Goal: Find specific page/section: Find specific page/section

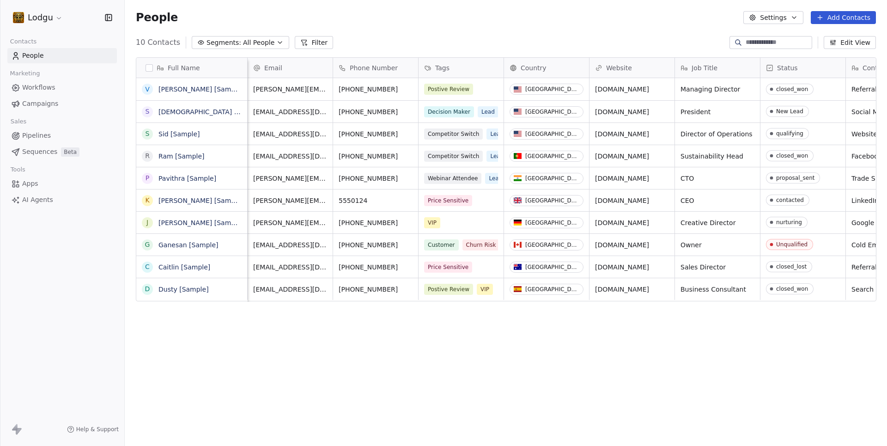
scroll to position [0, 227]
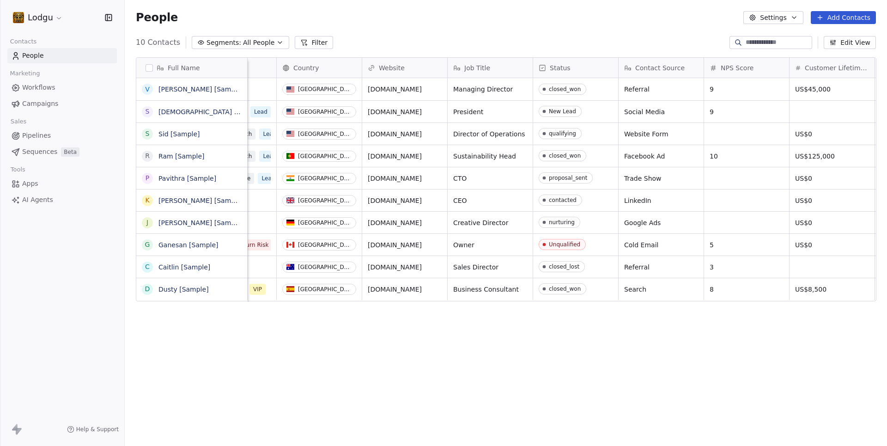
click at [30, 182] on span "Apps" at bounding box center [30, 184] width 16 height 10
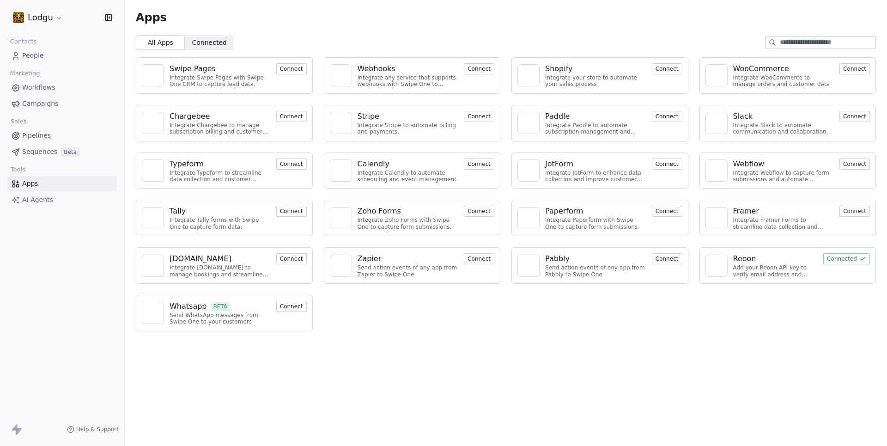
click at [845, 73] on button "Connect" at bounding box center [854, 68] width 30 height 11
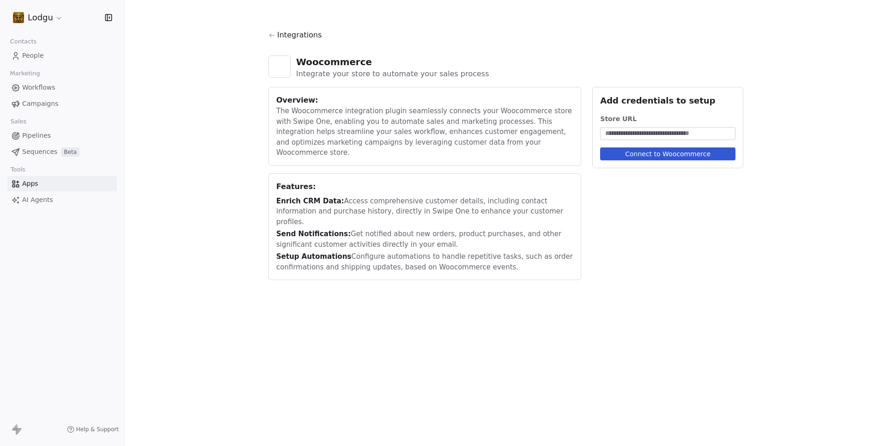
click at [43, 17] on html "Lodgu Contacts People Marketing Workflows Campaigns Sales Pipelines Sequences B…" at bounding box center [443, 223] width 887 height 446
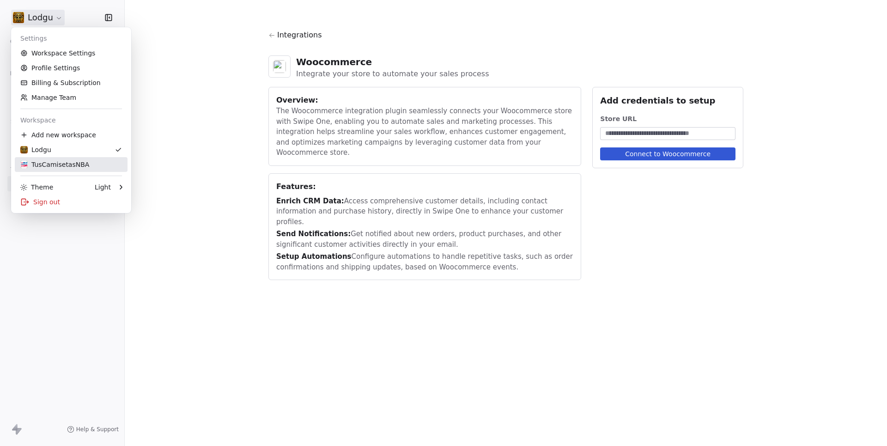
click at [56, 165] on div "TusCamisetasNBA" at bounding box center [54, 164] width 69 height 9
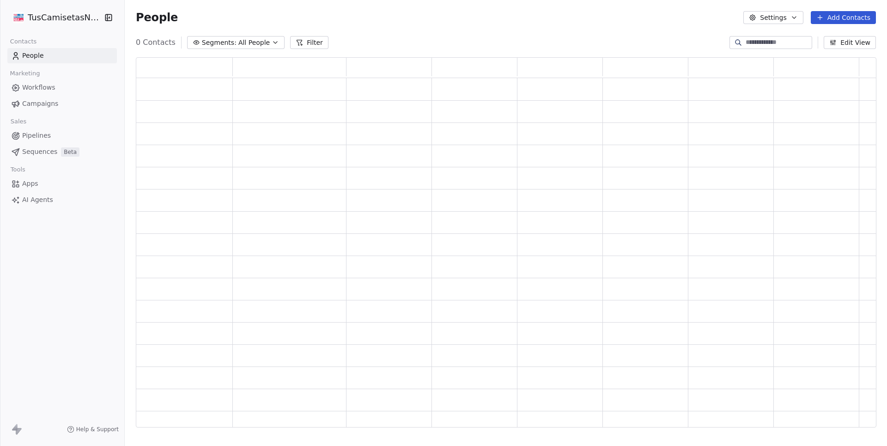
scroll to position [370, 739]
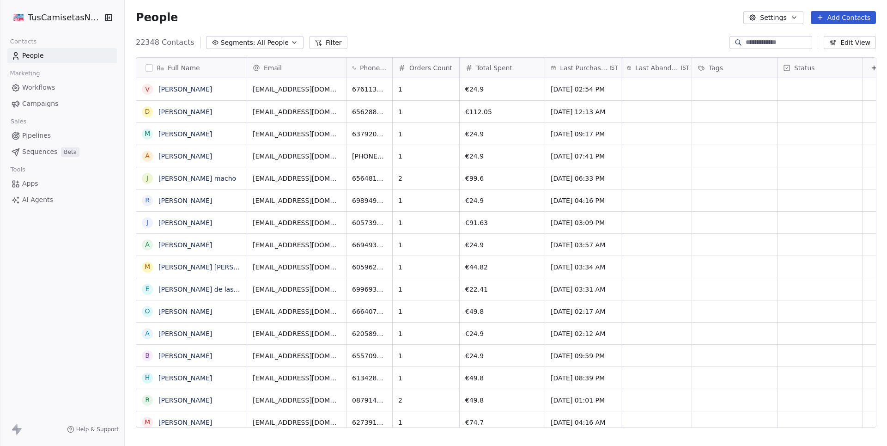
click at [35, 180] on span "Apps" at bounding box center [30, 184] width 16 height 10
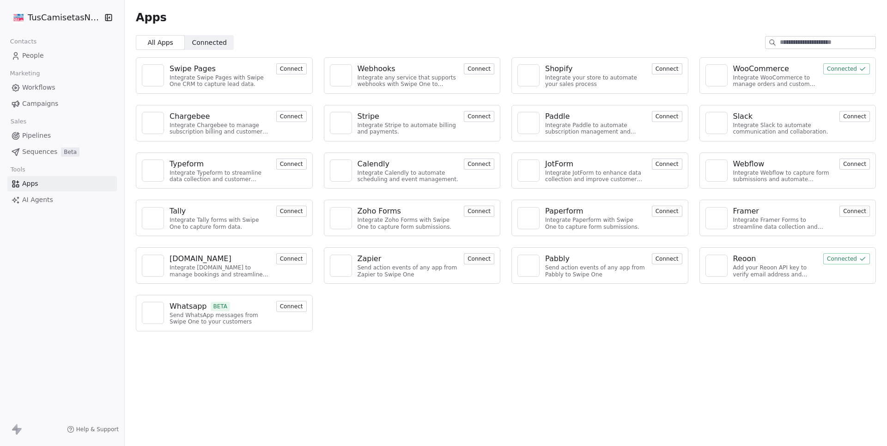
click at [835, 67] on button "Connected" at bounding box center [846, 68] width 47 height 11
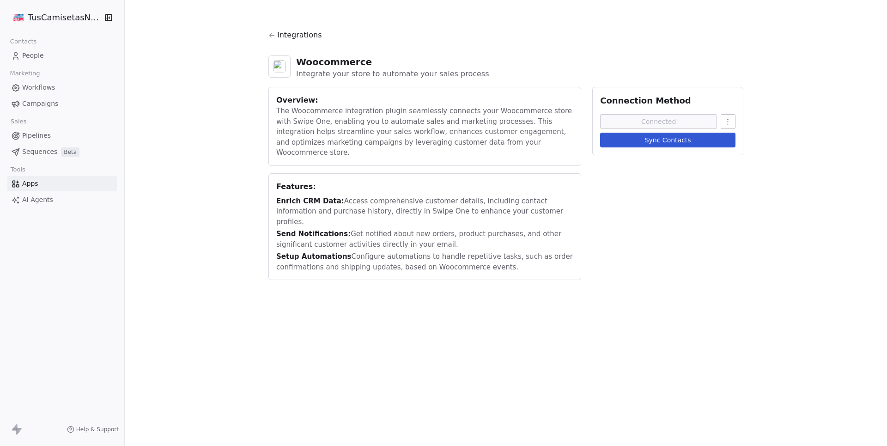
click at [32, 61] on link "People" at bounding box center [61, 55] width 109 height 15
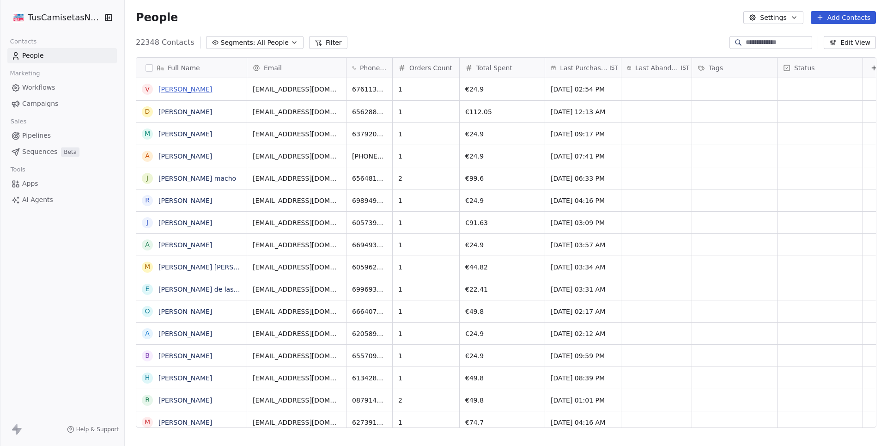
scroll to position [392, 761]
click at [176, 268] on link "[PERSON_NAME] [PERSON_NAME]" at bounding box center [212, 266] width 109 height 7
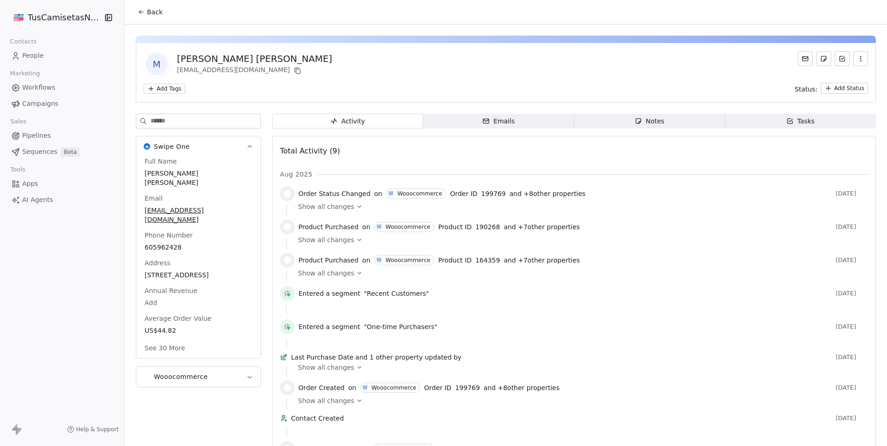
click at [203, 374] on span "Wooocommerce" at bounding box center [181, 376] width 54 height 9
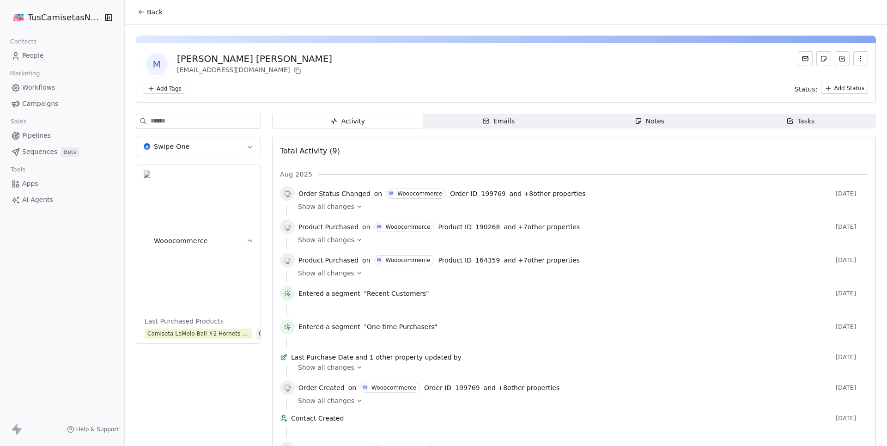
click at [202, 327] on div "Camiseta LaMelo Ball #2 Hornets The city Camiseta Niño [PERSON_NAME] #3 Heat Ci…" at bounding box center [198, 333] width 111 height 12
click at [161, 6] on button "Back" at bounding box center [150, 12] width 36 height 17
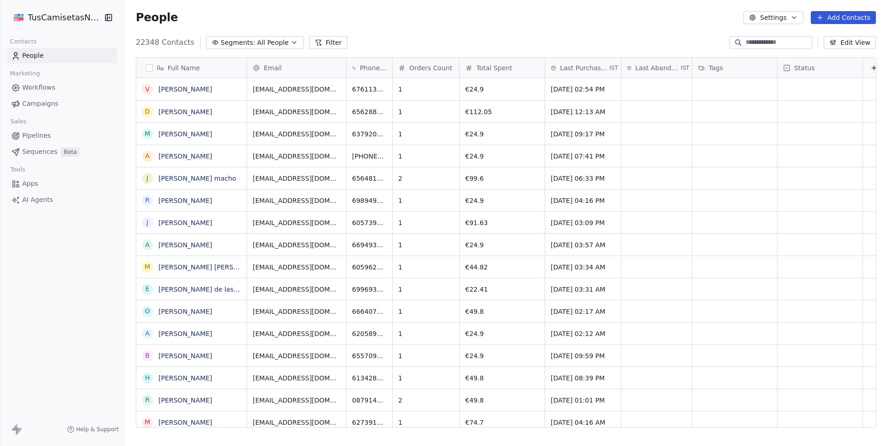
scroll to position [392, 761]
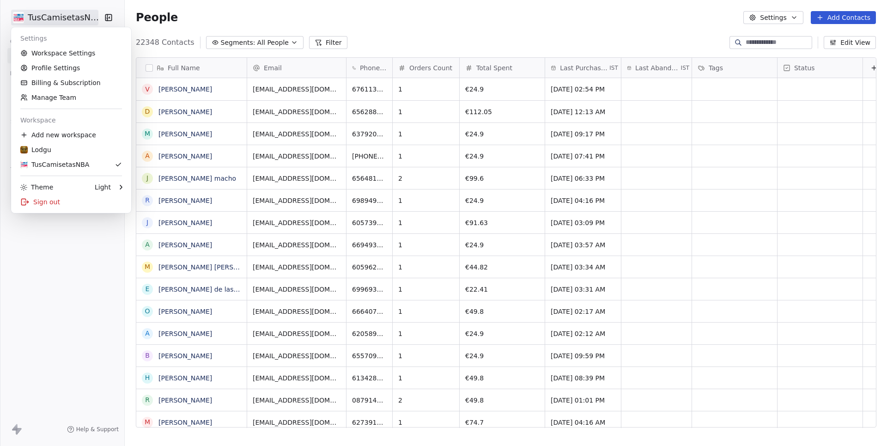
click at [89, 11] on html "TusCamisetasNBA Contacts People Marketing Workflows Campaigns Sales Pipelines S…" at bounding box center [443, 223] width 887 height 446
click at [48, 200] on div "Sign out" at bounding box center [71, 201] width 113 height 15
